Goal: Task Accomplishment & Management: Manage account settings

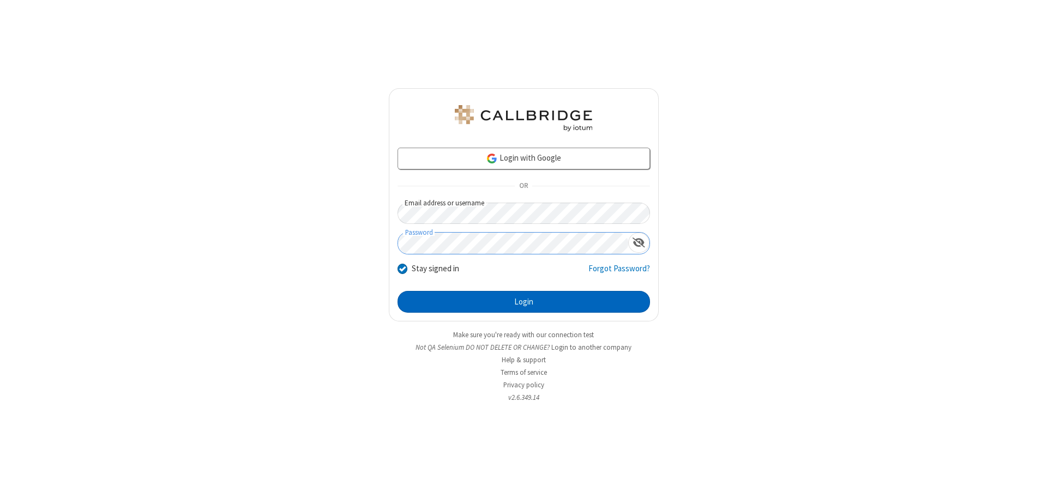
click at [523, 302] on button "Login" at bounding box center [523, 302] width 252 height 22
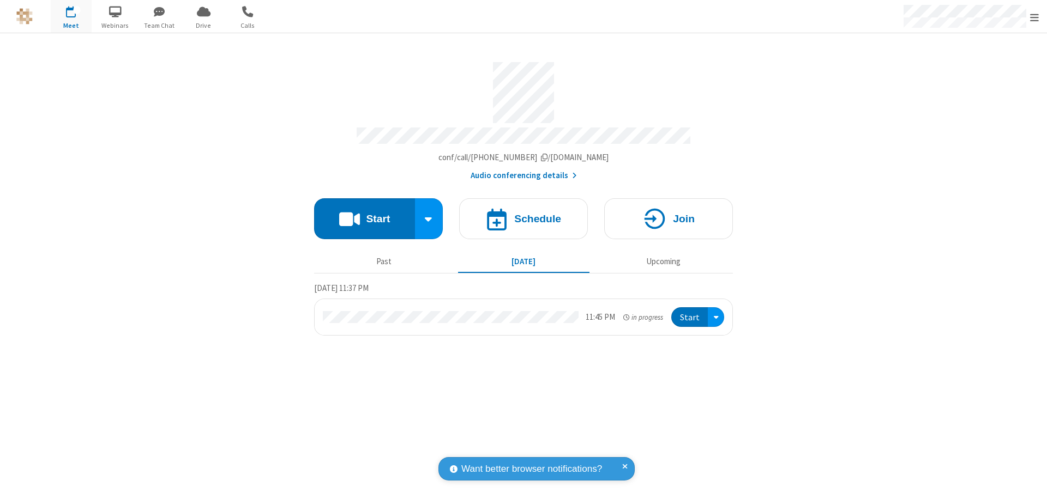
click at [1034, 17] on span "Open menu" at bounding box center [1034, 17] width 9 height 11
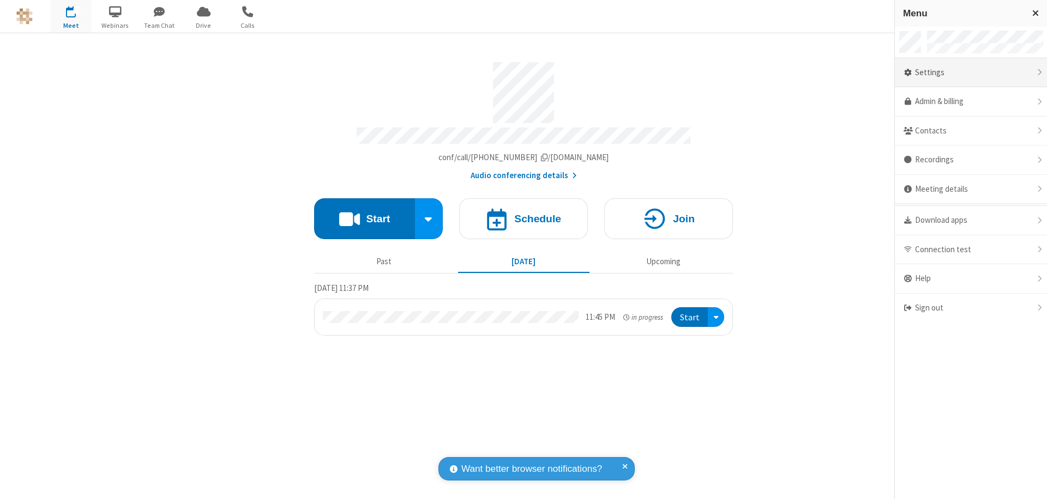
click at [970, 73] on div "Settings" at bounding box center [971, 72] width 152 height 29
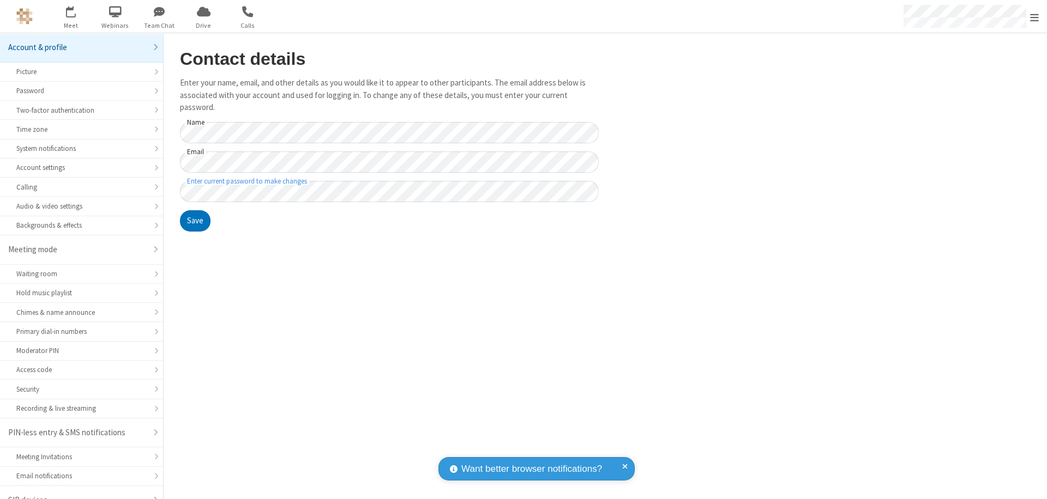
scroll to position [15, 0]
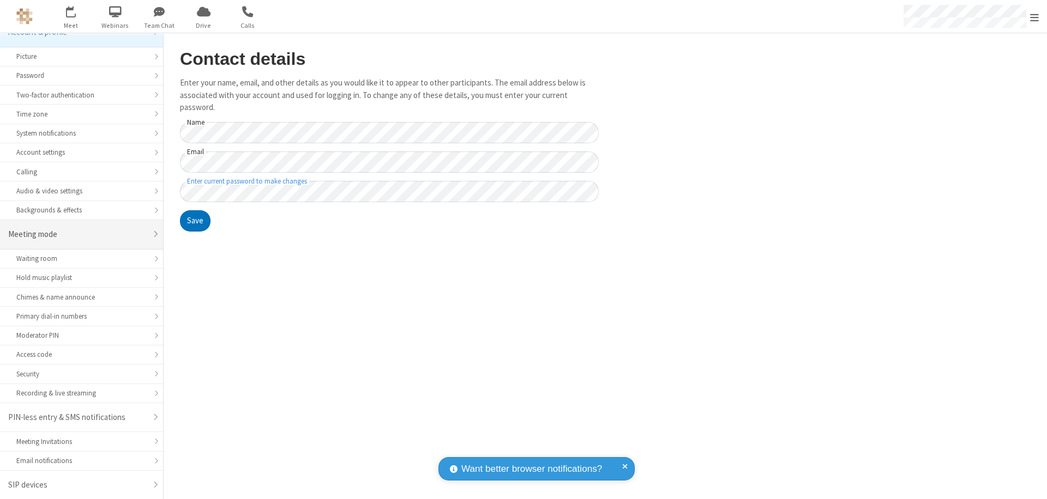
click at [77, 234] on div "Meeting mode" at bounding box center [77, 234] width 138 height 13
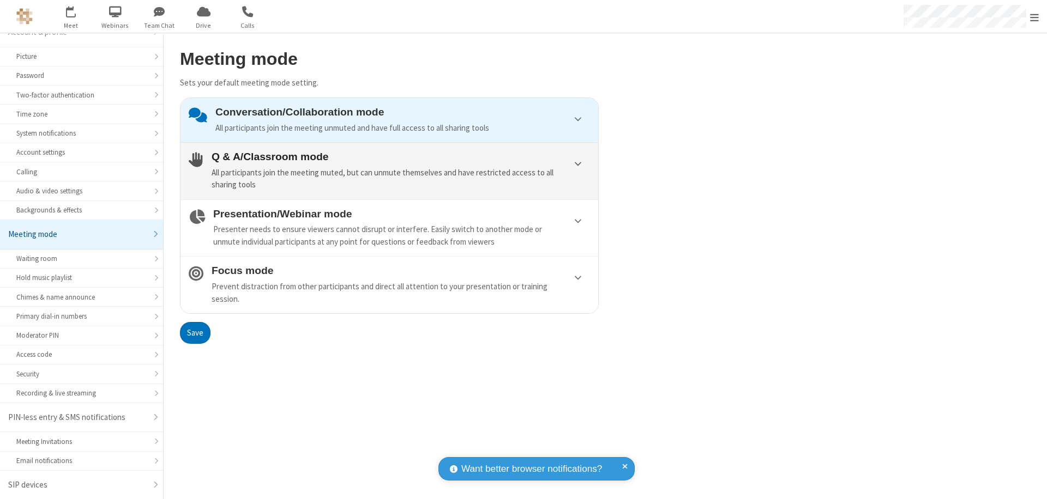
click at [389, 171] on div "All participants join the meeting muted, but can unmute themselves and have res…" at bounding box center [401, 179] width 378 height 25
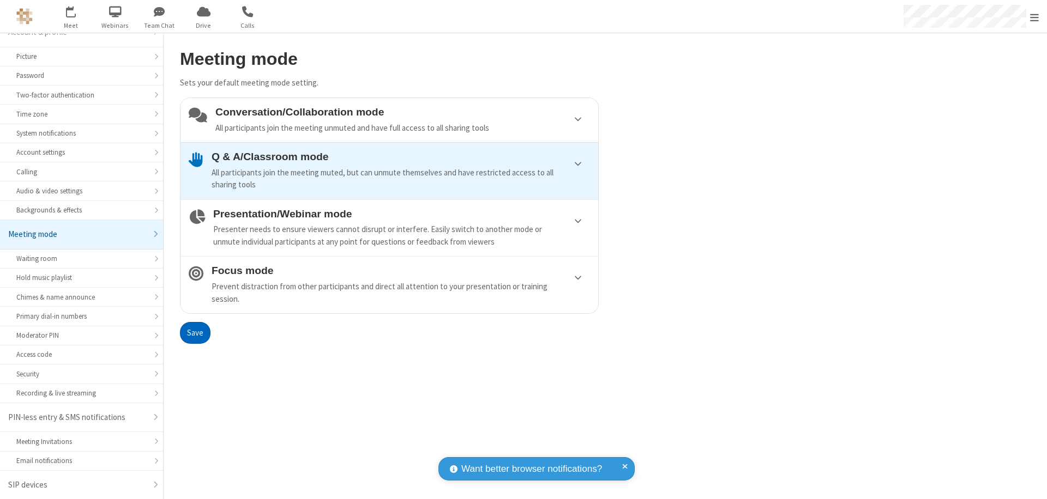
click at [195, 333] on button "Save" at bounding box center [195, 333] width 31 height 22
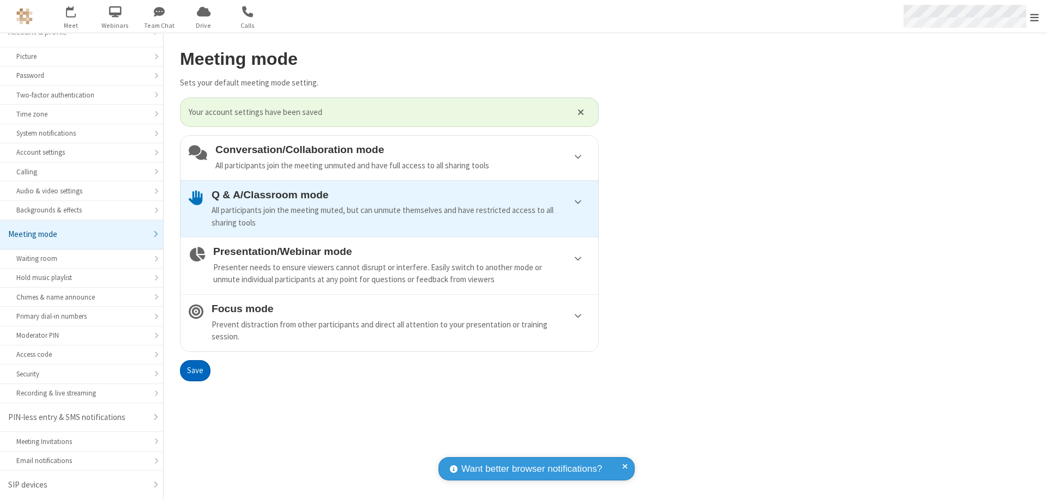
click at [1034, 16] on span "Open menu" at bounding box center [1034, 17] width 9 height 11
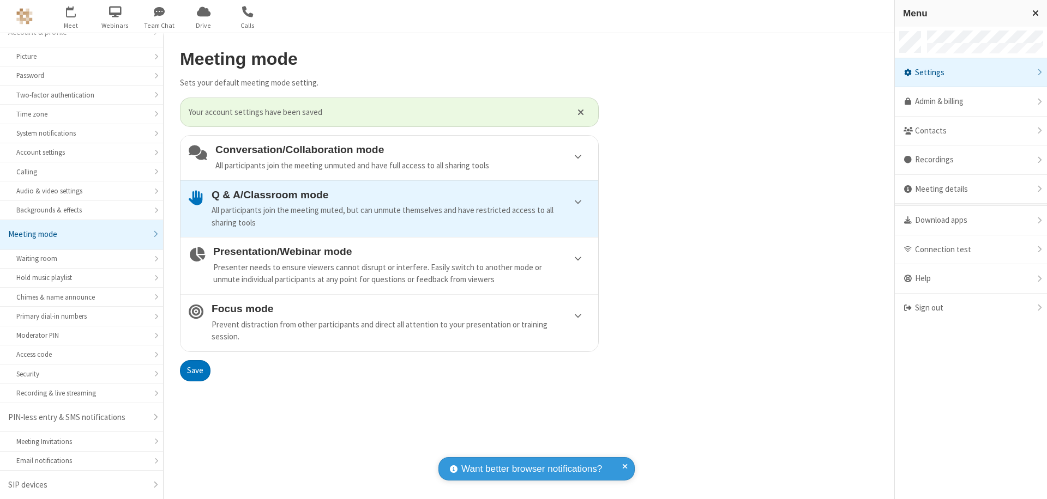
click at [970, 308] on div "Sign out" at bounding box center [971, 308] width 152 height 29
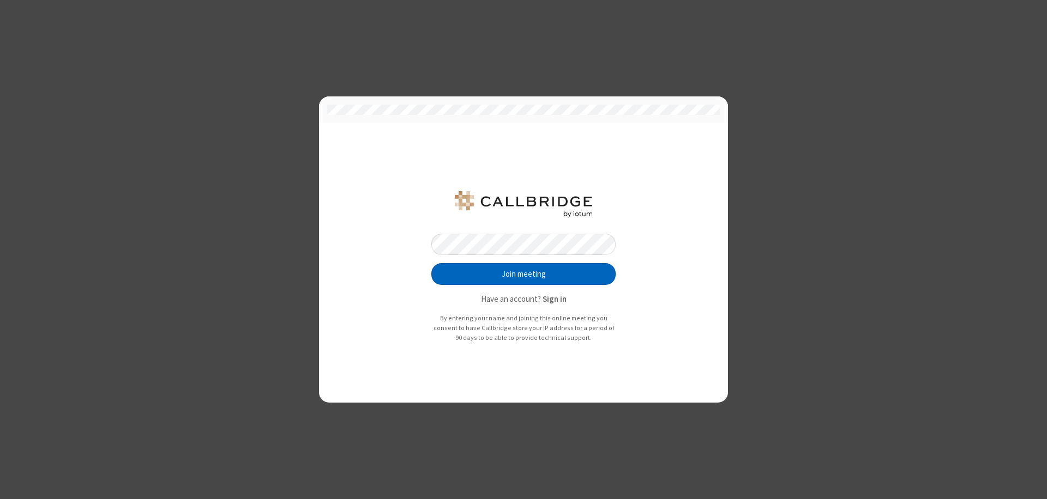
click at [523, 274] on button "Join meeting" at bounding box center [523, 274] width 184 height 22
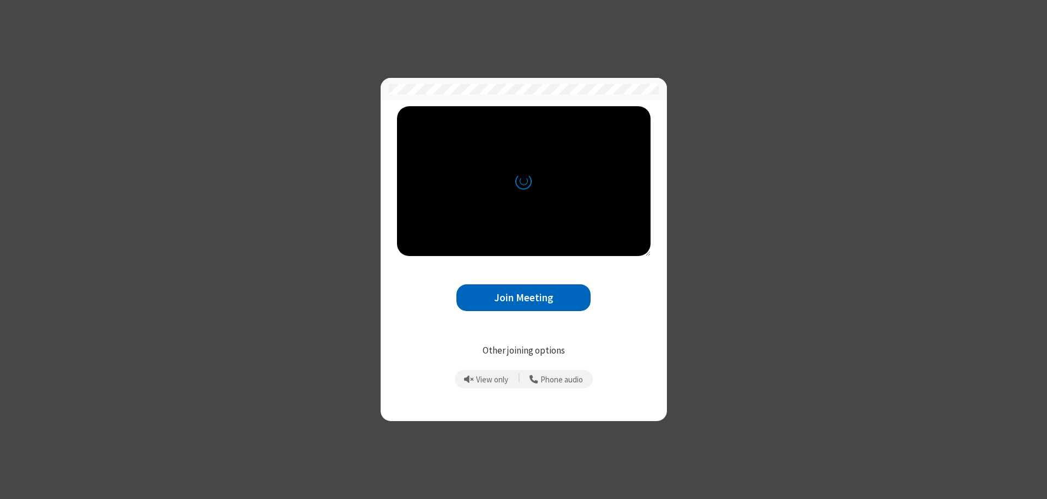
click at [523, 298] on button "Join Meeting" at bounding box center [523, 298] width 134 height 27
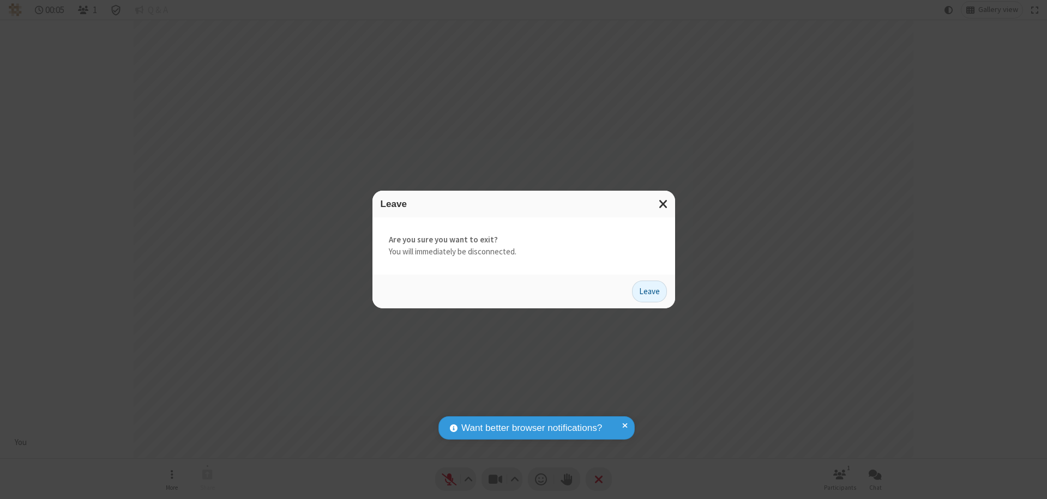
click at [649, 291] on button "Leave" at bounding box center [649, 292] width 35 height 22
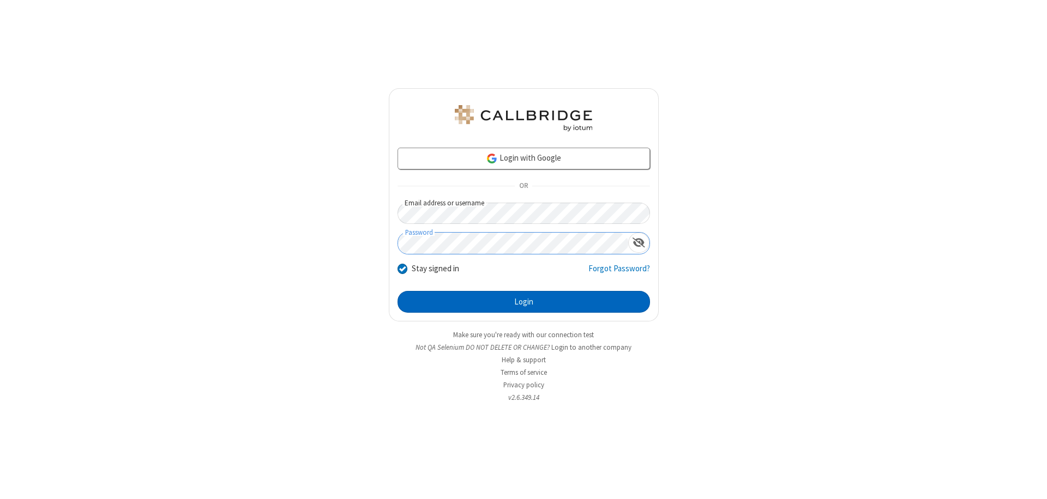
click at [523, 302] on button "Login" at bounding box center [523, 302] width 252 height 22
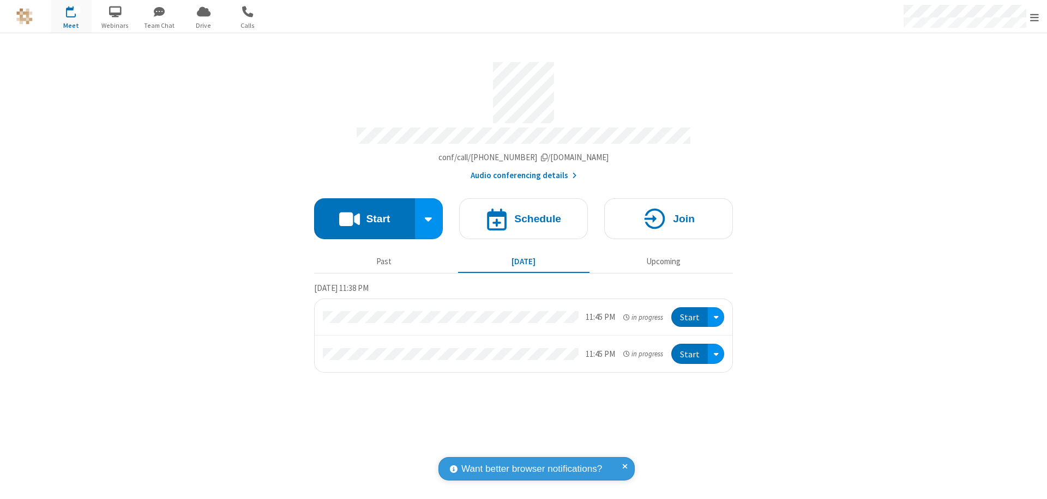
click at [1034, 17] on span "Open menu" at bounding box center [1034, 17] width 9 height 11
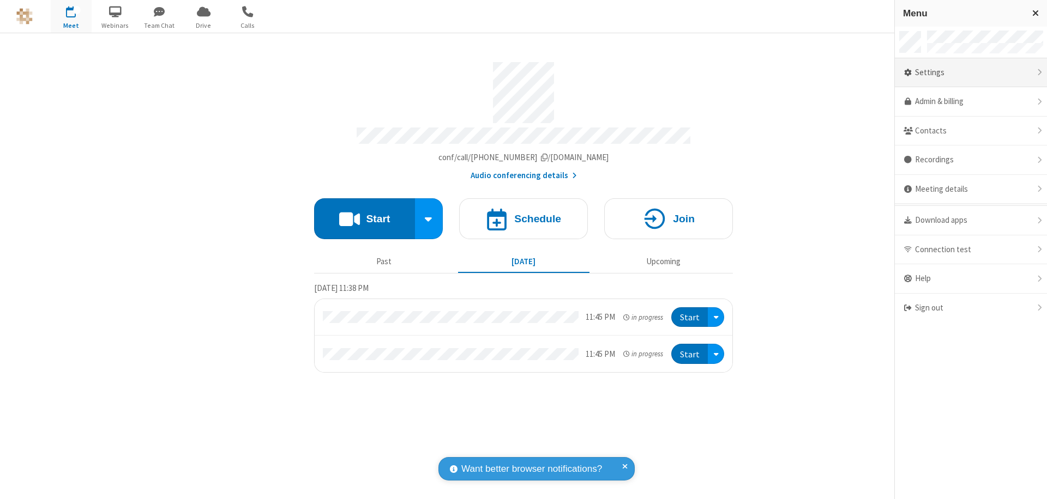
click at [970, 73] on div "Settings" at bounding box center [971, 72] width 152 height 29
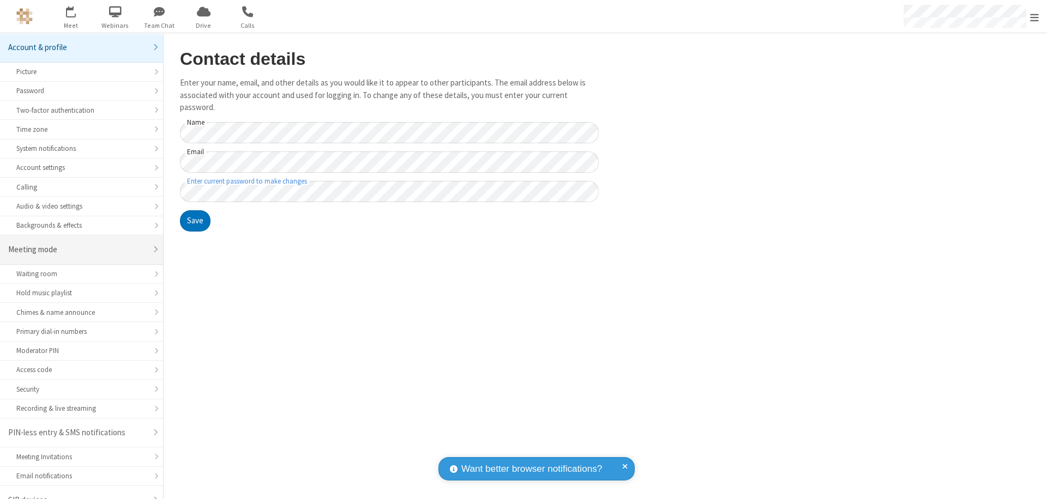
click at [77, 244] on div "Meeting mode" at bounding box center [77, 250] width 138 height 13
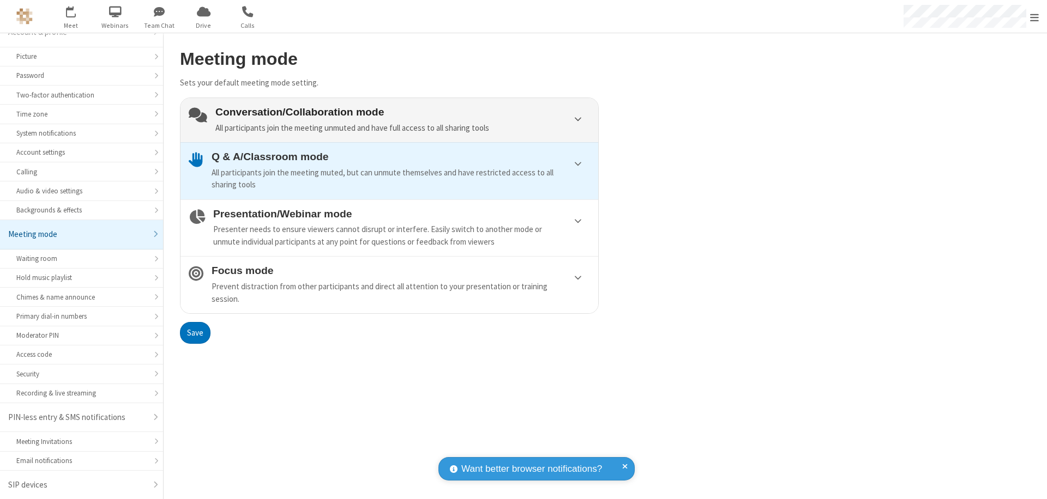
click at [389, 120] on div "Conversation/Collaboration mode All participants join the meeting unmuted and h…" at bounding box center [402, 120] width 375 height 28
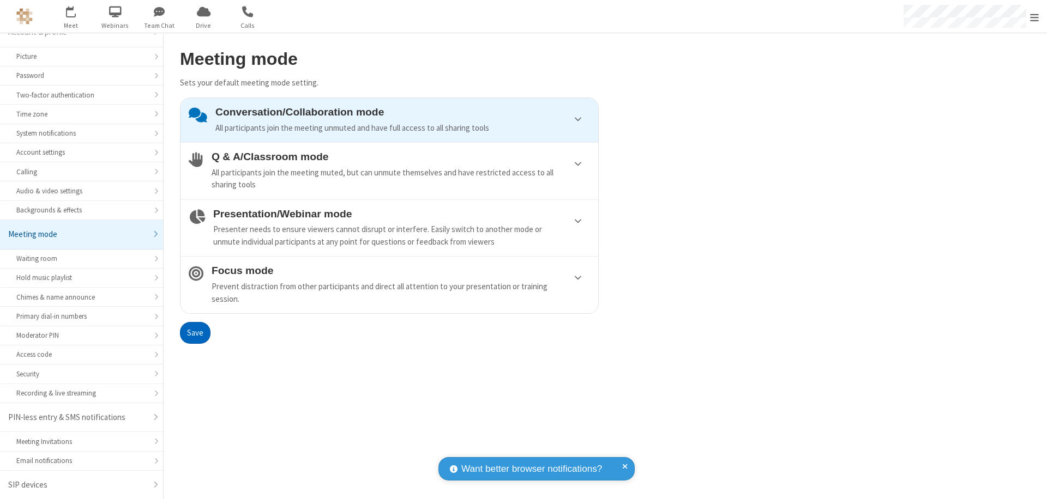
click at [195, 333] on button "Save" at bounding box center [195, 333] width 31 height 22
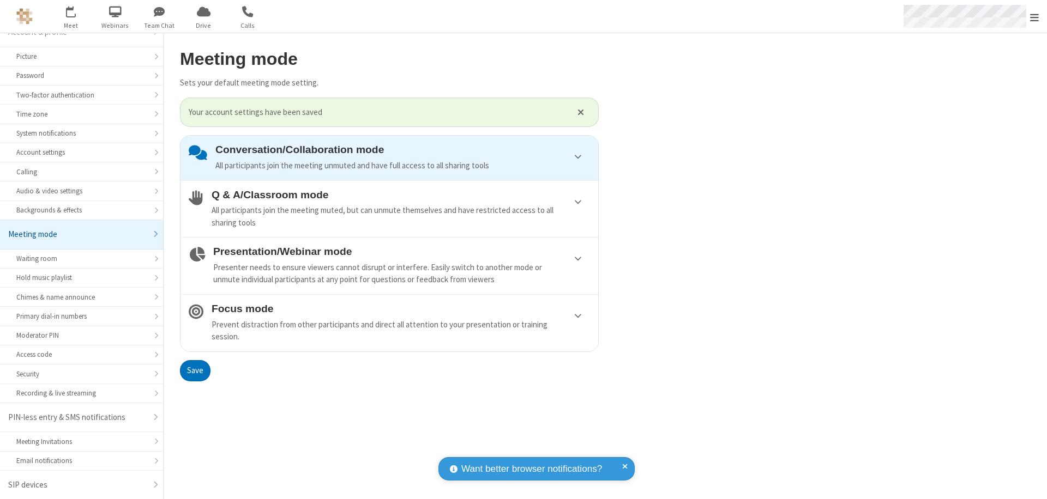
click at [1034, 16] on span "Open menu" at bounding box center [1034, 17] width 9 height 11
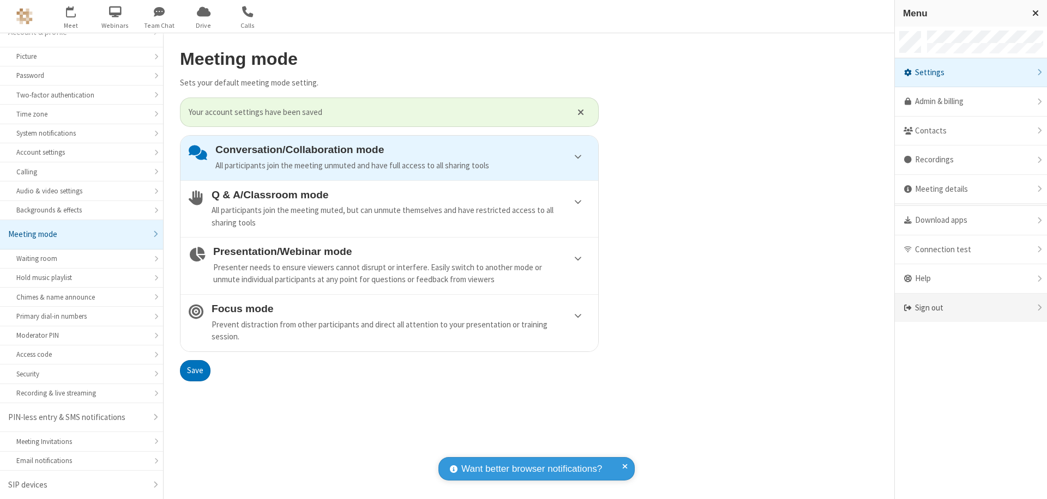
click at [970, 308] on div "Sign out" at bounding box center [971, 308] width 152 height 29
